Goal: Check status: Check status

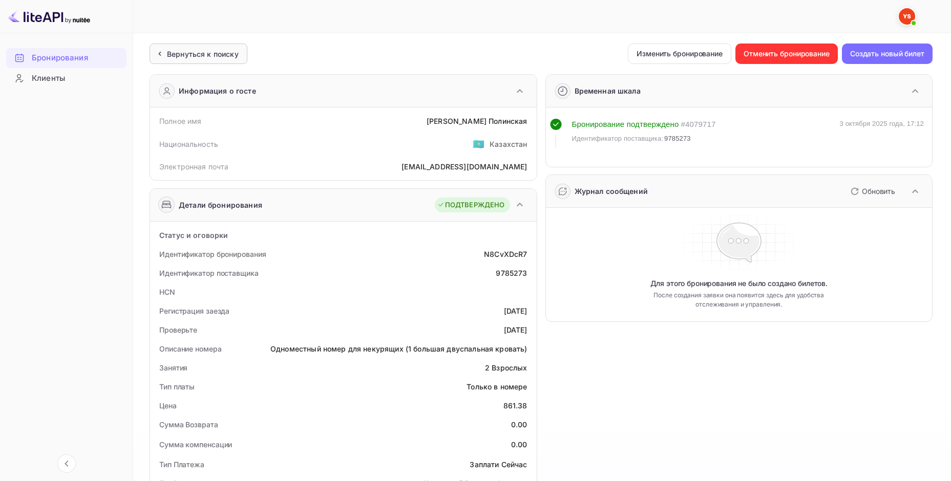
click at [186, 54] on ya-tr-span "Вернуться к поиску" at bounding box center [203, 54] width 72 height 9
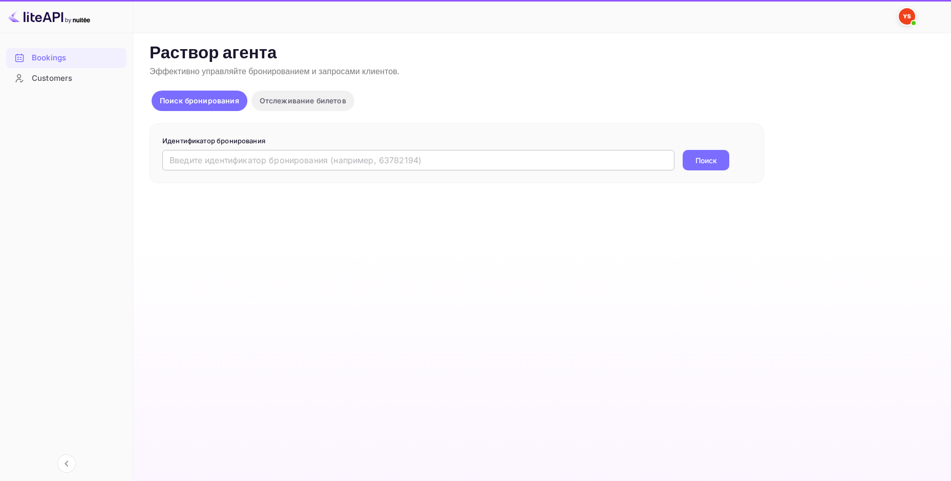
click at [244, 160] on input "text" at bounding box center [418, 160] width 512 height 20
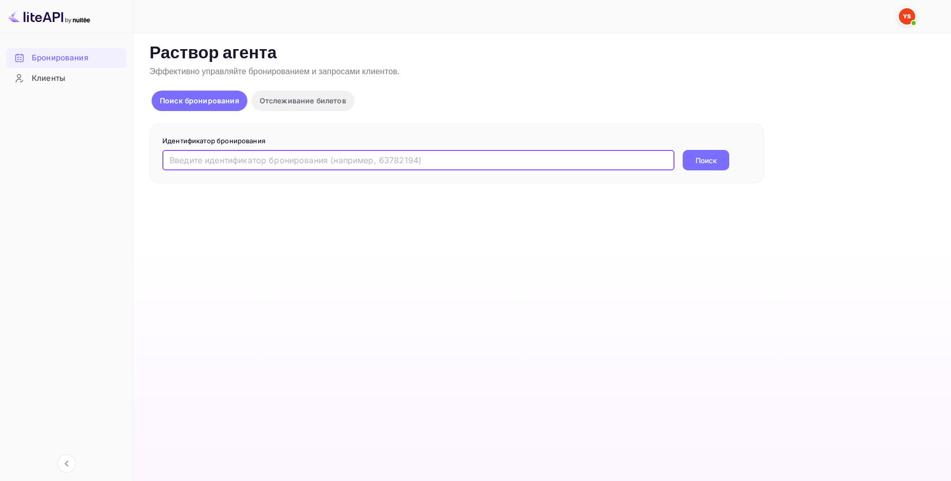
paste input "9881739"
type input "9881739"
click at [682, 150] on button "Поиск" at bounding box center [705, 160] width 47 height 20
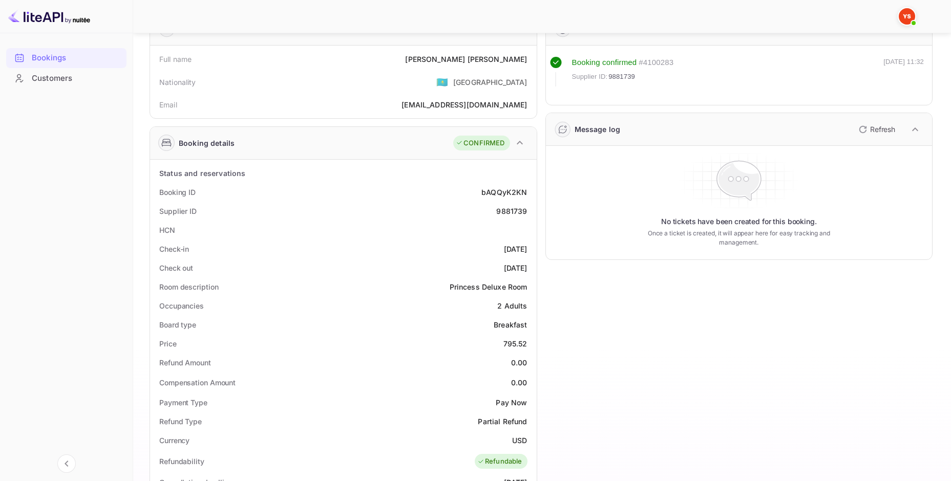
scroll to position [102, 0]
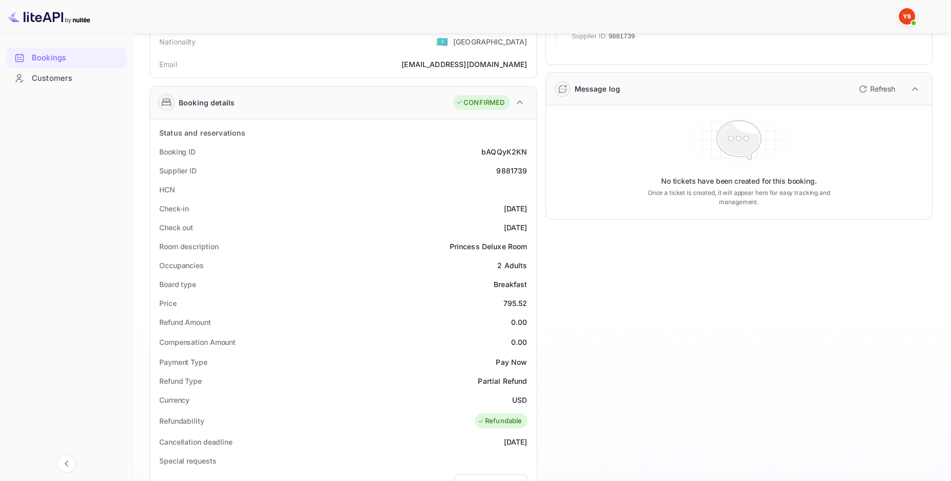
click at [498, 303] on div "Price 795.52" at bounding box center [343, 303] width 378 height 19
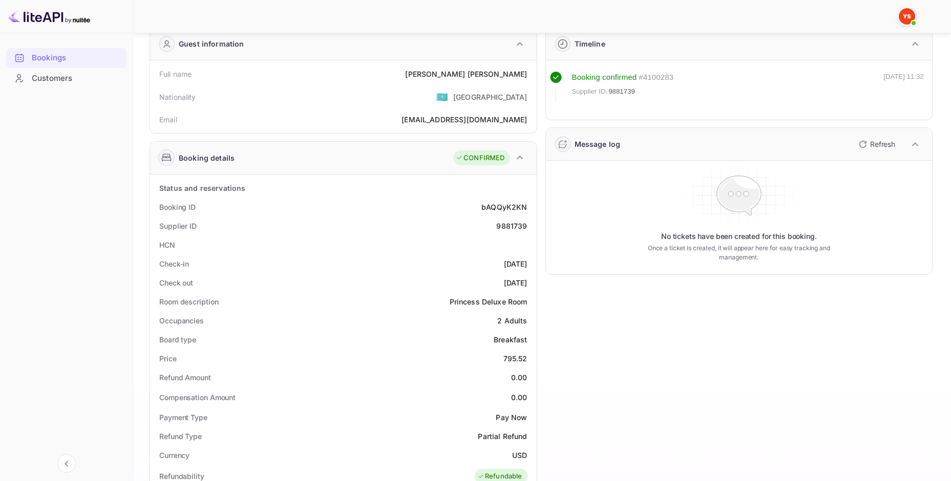
scroll to position [51, 0]
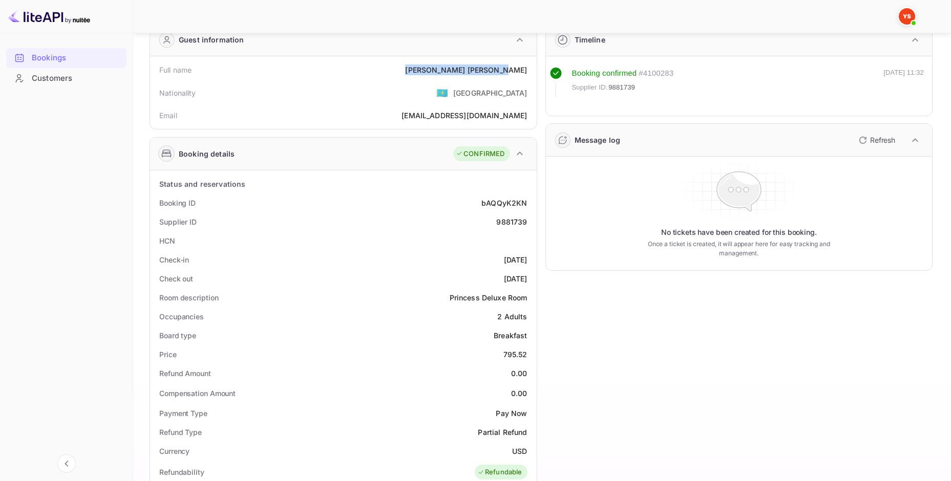
drag, startPoint x: 451, startPoint y: 68, endPoint x: 525, endPoint y: 73, distance: 74.9
click at [527, 73] on div "Full name [PERSON_NAME]" at bounding box center [343, 69] width 378 height 19
copy div "[PERSON_NAME]"
drag, startPoint x: 498, startPoint y: 352, endPoint x: 535, endPoint y: 359, distance: 38.1
click at [535, 359] on div "Status and reservations Booking ID bAQQyK2KN Supplier ID 9881739 HCN Check-in […" at bounding box center [343, 472] width 387 height 604
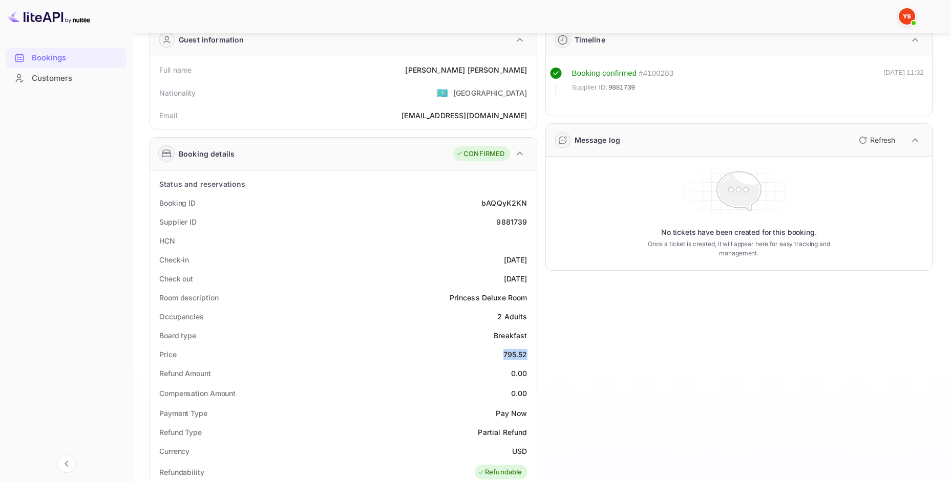
copy div "795.52"
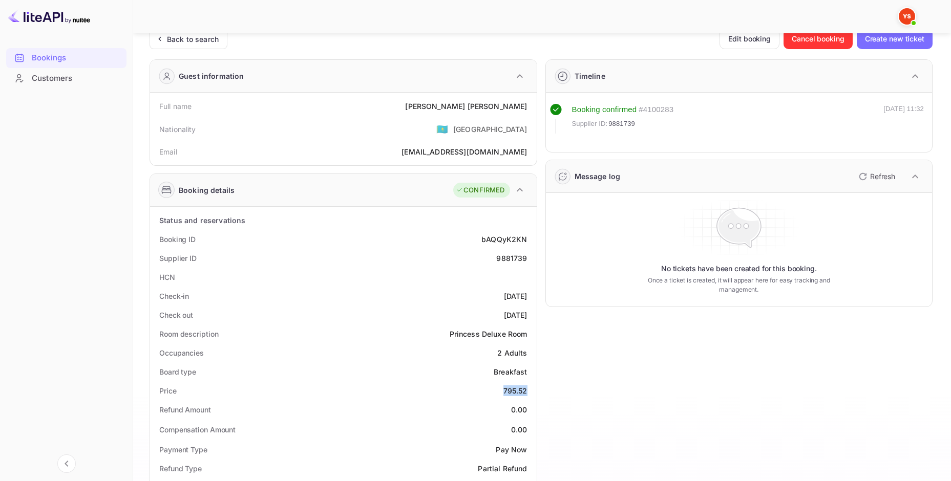
scroll to position [0, 0]
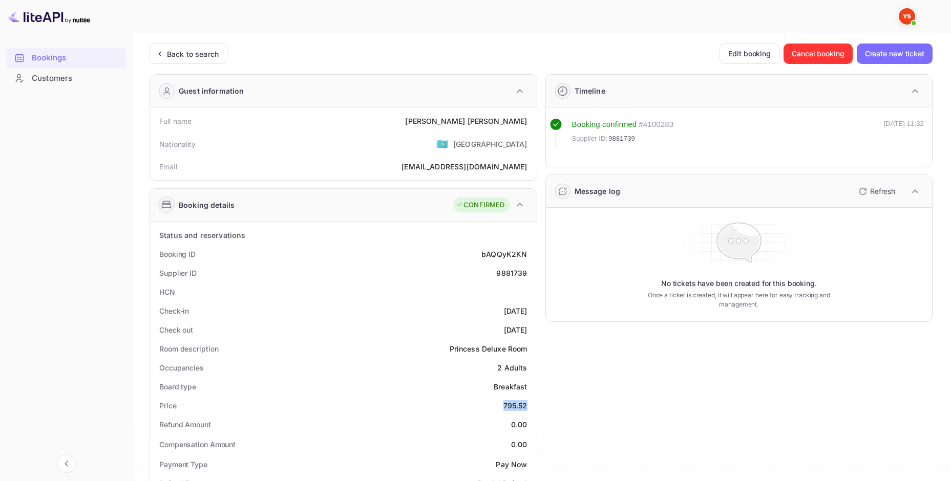
click at [72, 56] on div "Bookings" at bounding box center [77, 58] width 90 height 12
click at [179, 56] on ya-tr-span "Back to search" at bounding box center [193, 54] width 52 height 9
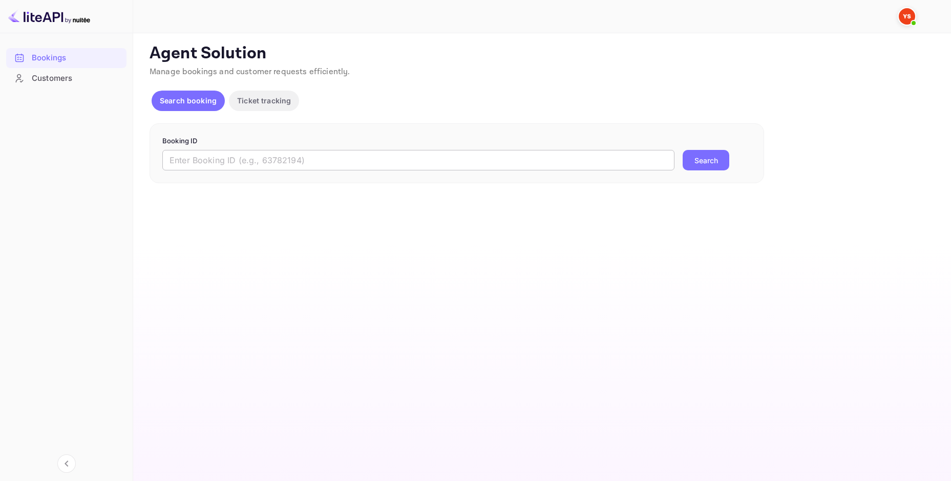
click at [265, 160] on input "text" at bounding box center [418, 160] width 512 height 20
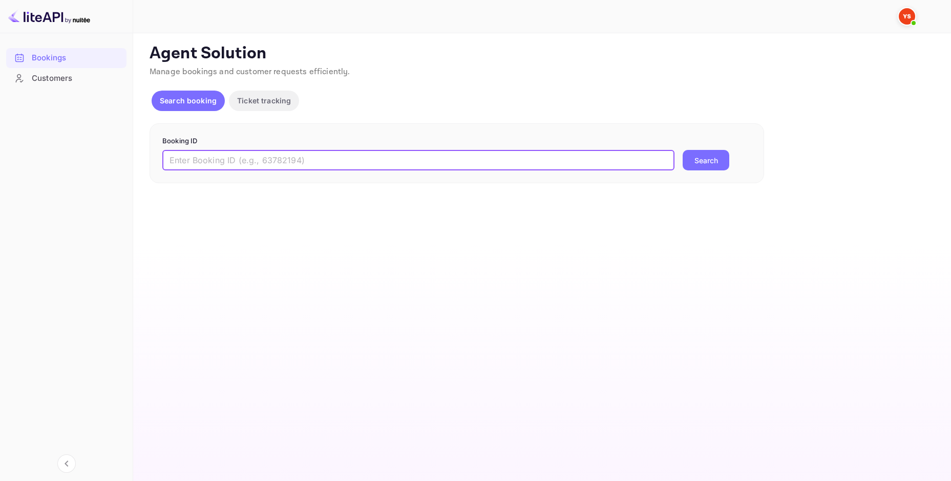
paste input "9561330"
type input "9561330"
click at [682, 150] on button "Search" at bounding box center [705, 160] width 47 height 20
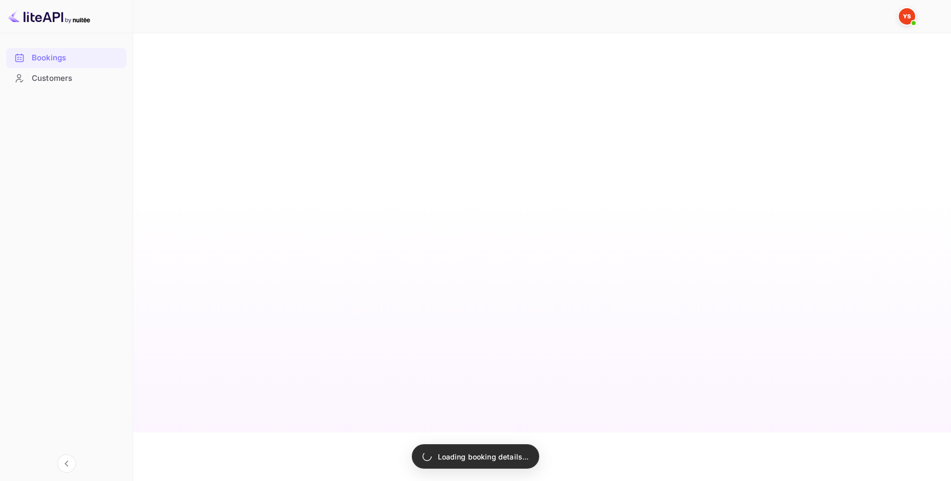
scroll to position [59, 0]
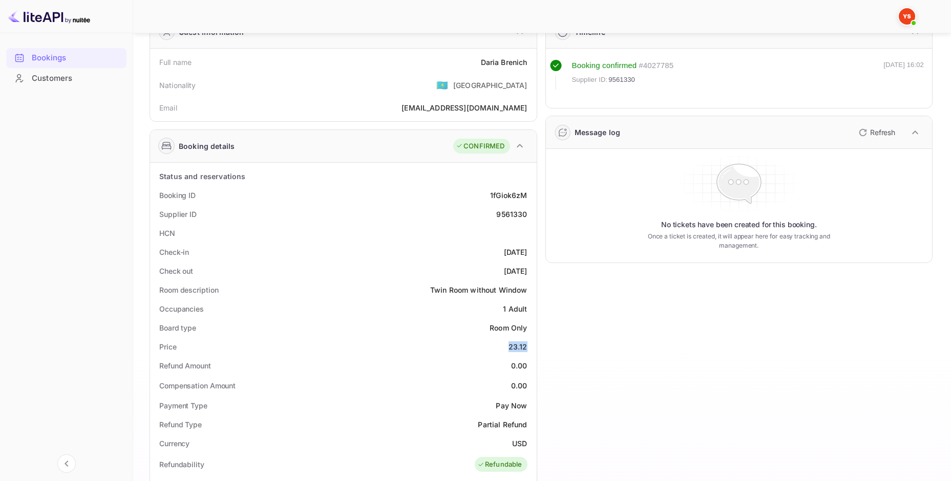
drag, startPoint x: 504, startPoint y: 345, endPoint x: 527, endPoint y: 347, distance: 22.6
click at [527, 347] on div "Price 23.12" at bounding box center [343, 346] width 378 height 19
copy div "23.12"
